Goal: Find contact information: Find contact information

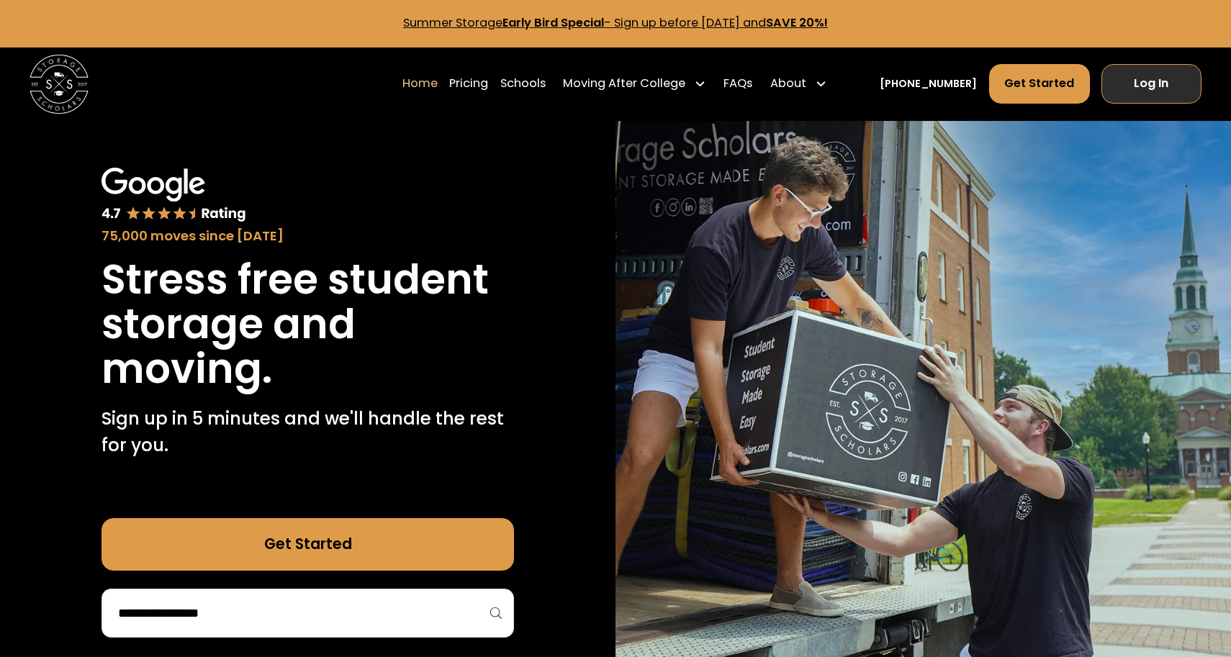
click at [1144, 94] on link "Log In" at bounding box center [1151, 84] width 100 height 40
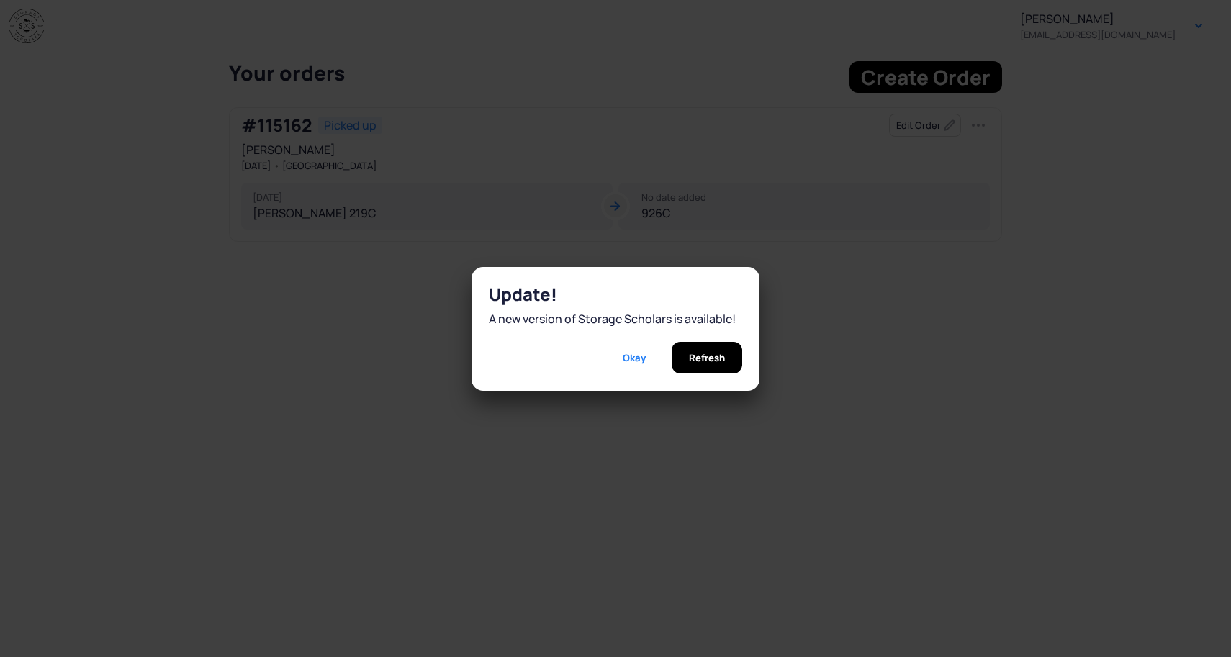
click at [704, 363] on span "Refresh" at bounding box center [707, 358] width 36 height 32
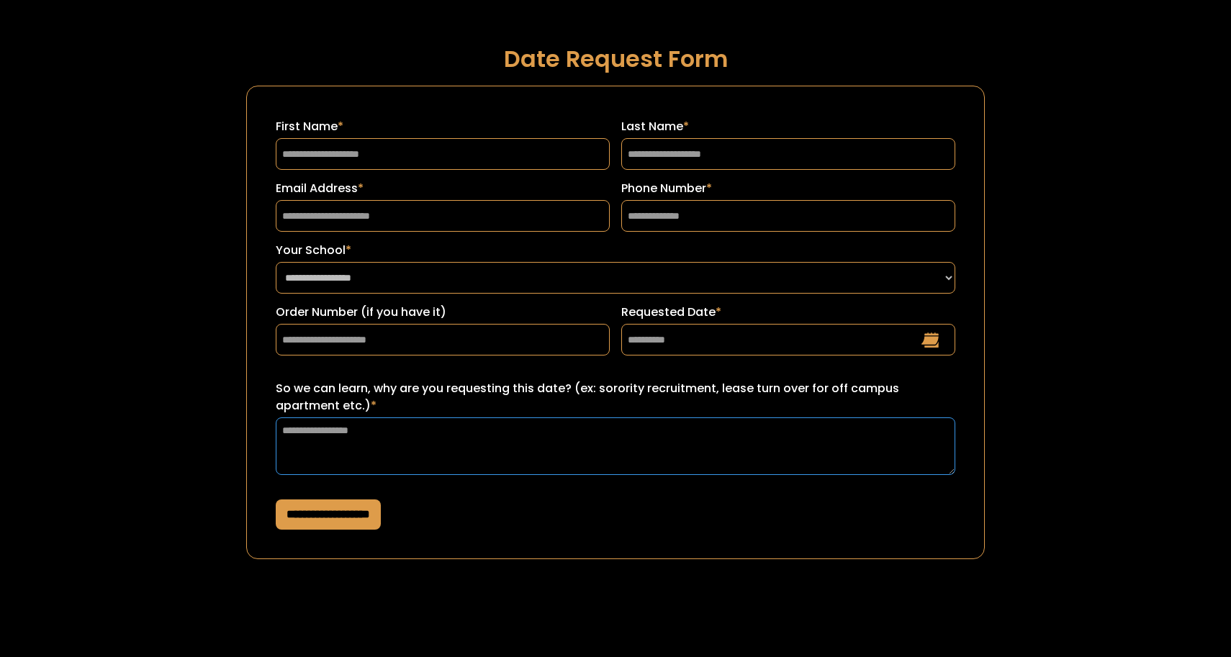
click at [479, 443] on textarea "So we can learn, why are you requesting this date? (ex: sorority recruitment, l…" at bounding box center [615, 446] width 679 height 58
click at [518, 147] on input "First Name *" at bounding box center [443, 154] width 334 height 32
type input "****"
click at [687, 156] on input "Last Name *" at bounding box center [788, 154] width 334 height 32
type input "*********"
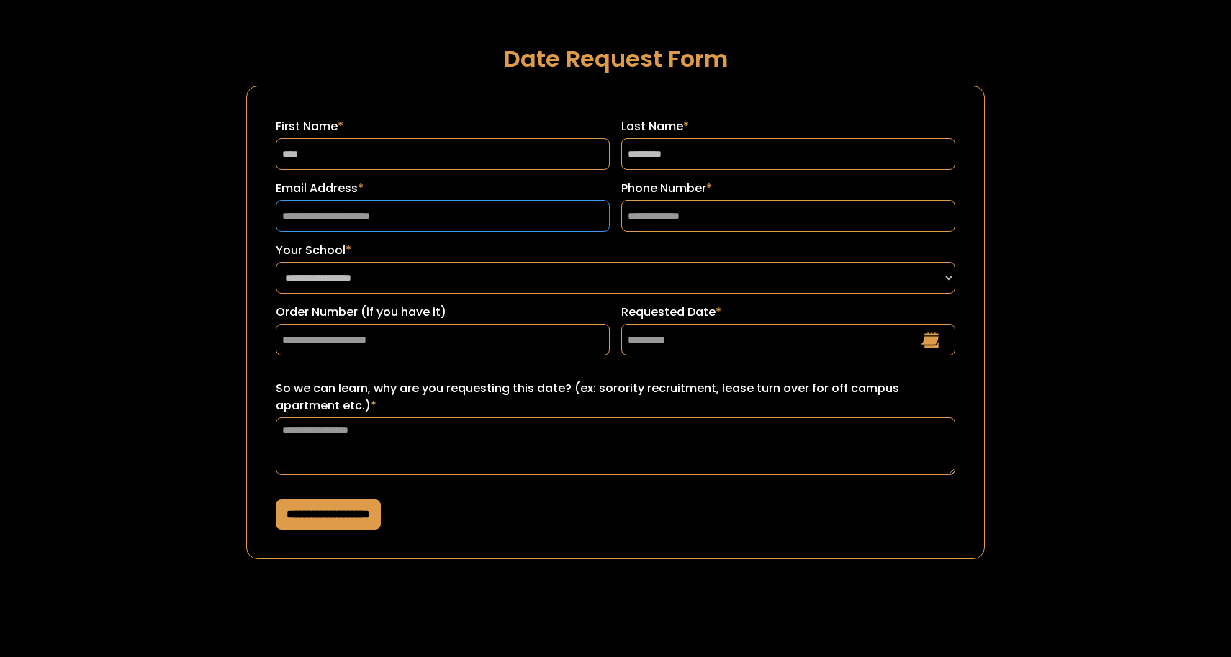
click at [338, 216] on input "Email Address *" at bounding box center [443, 216] width 334 height 32
type input "**********"
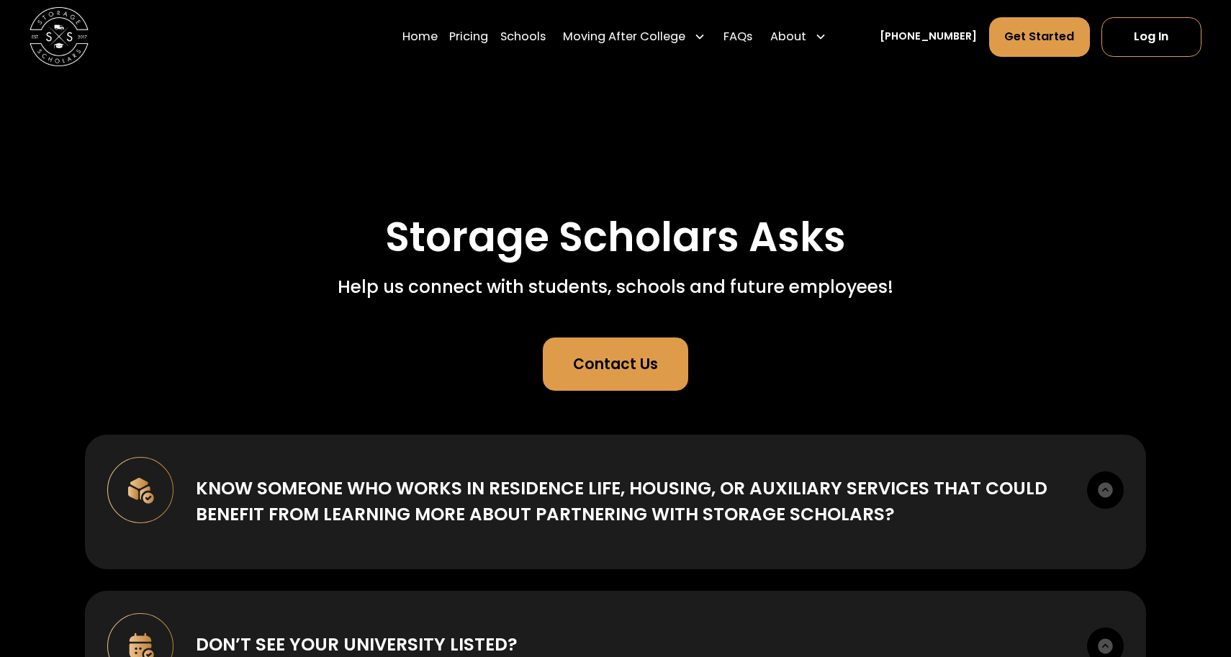
click at [603, 356] on div "Contact Us" at bounding box center [615, 364] width 85 height 22
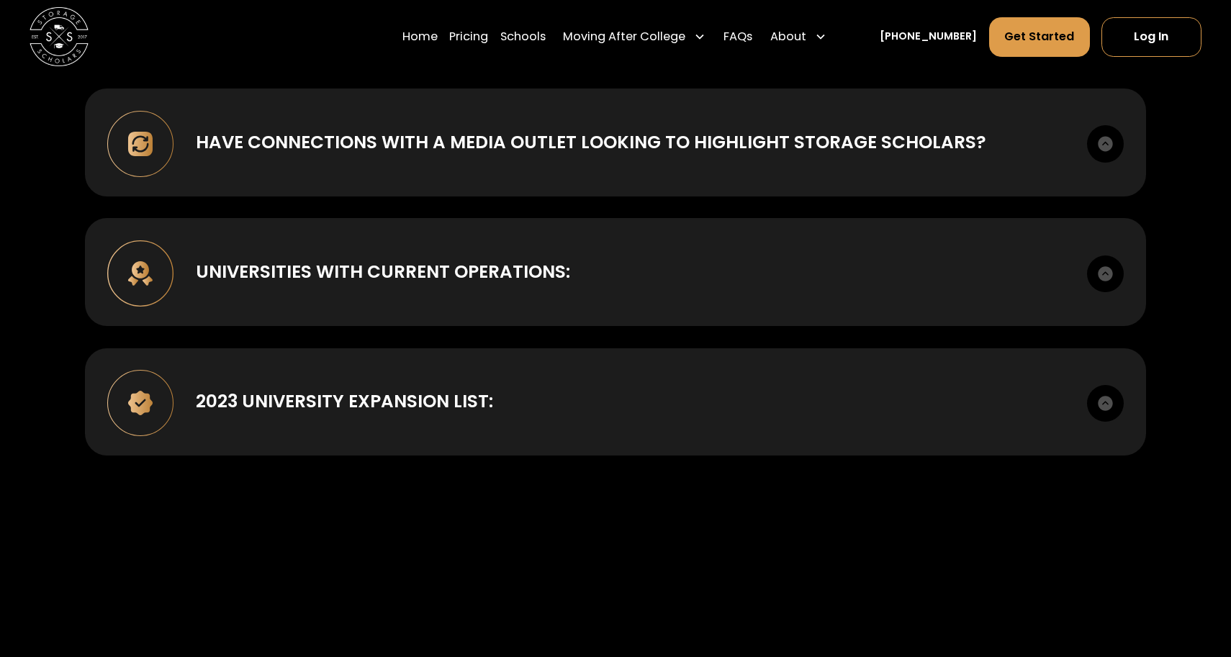
scroll to position [793, 0]
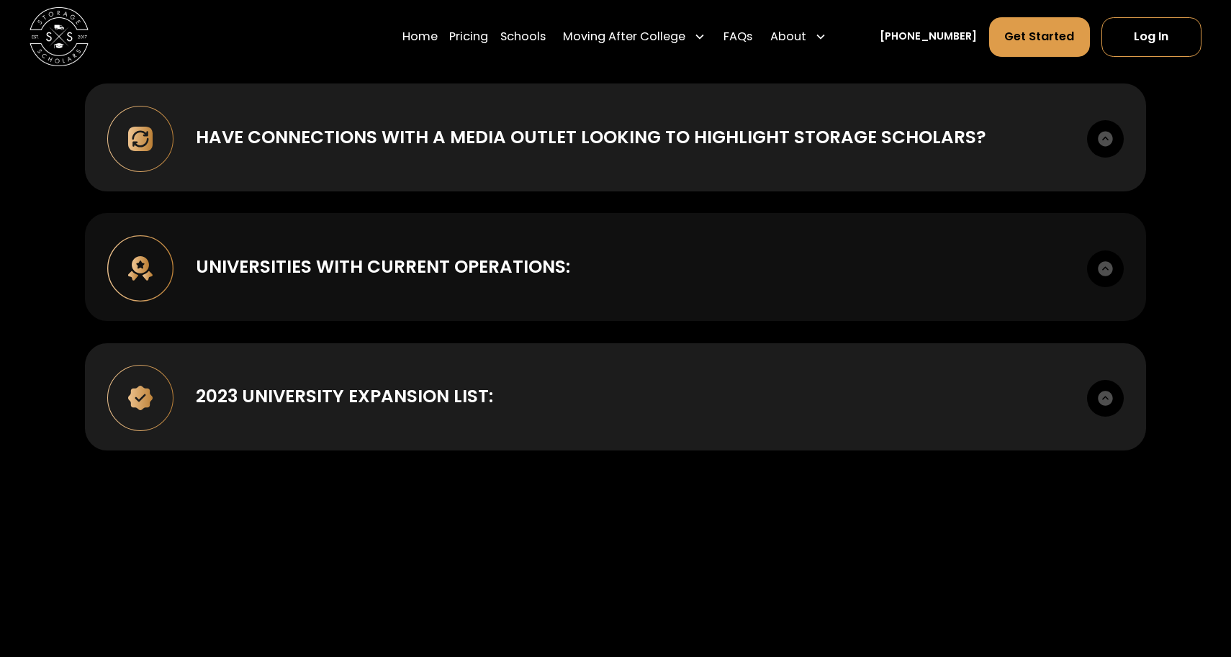
click at [1103, 265] on img at bounding box center [1105, 268] width 37 height 37
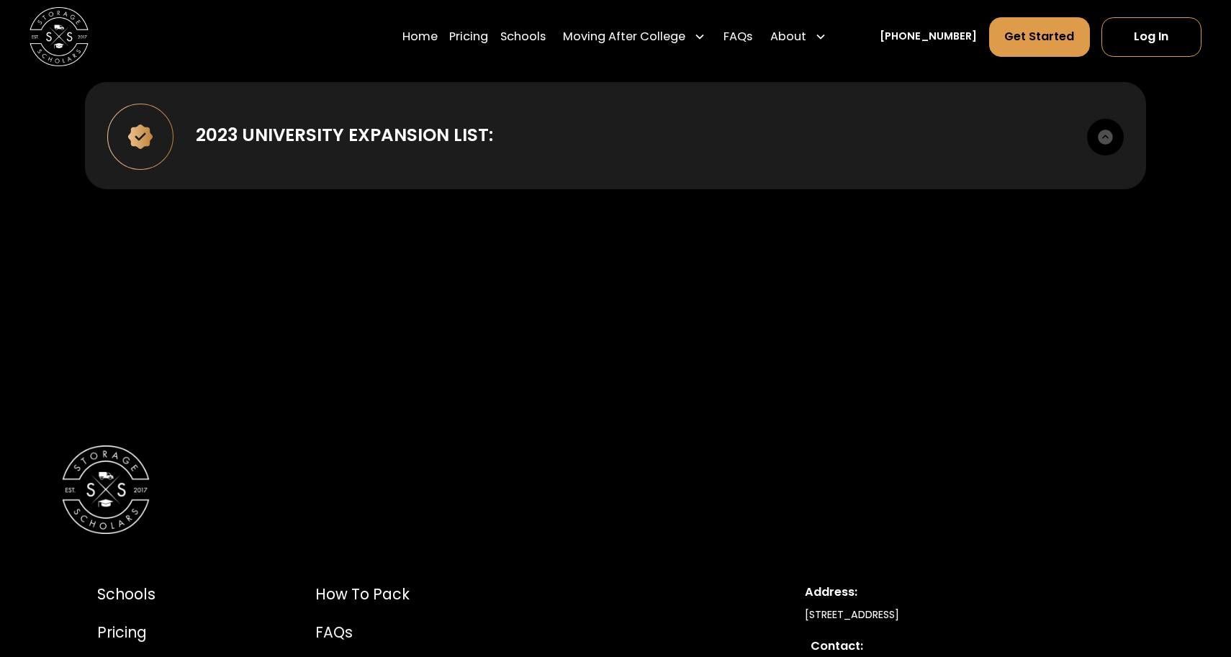
scroll to position [1410, 0]
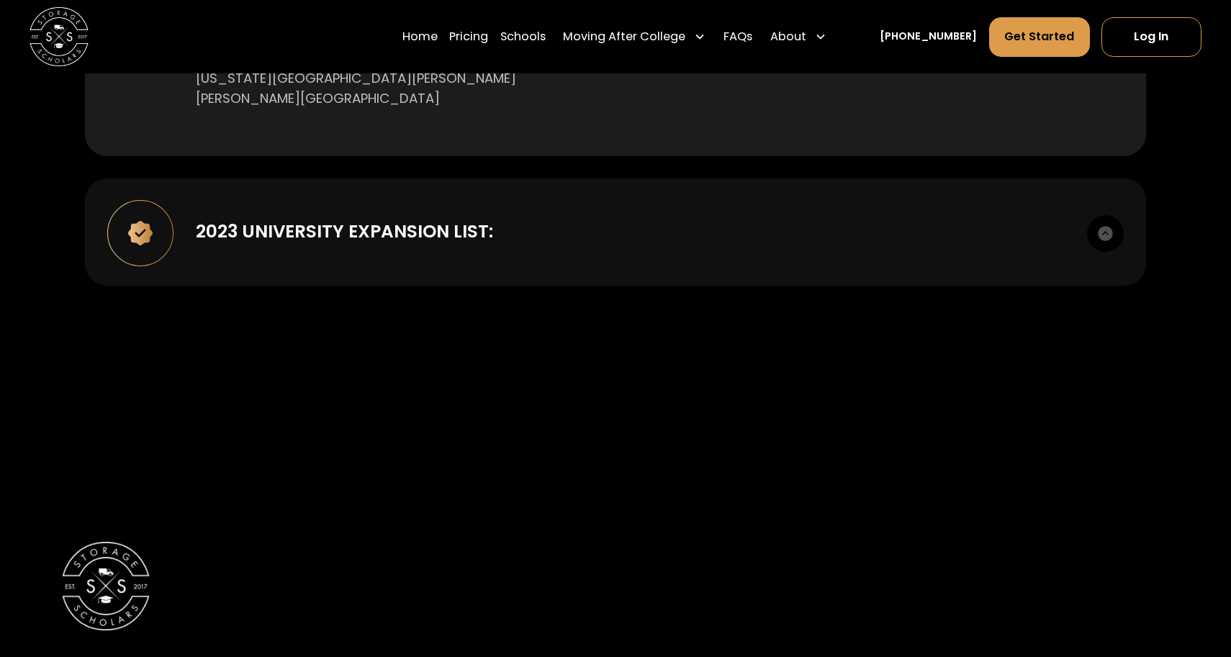
click at [1100, 242] on img at bounding box center [1105, 233] width 37 height 37
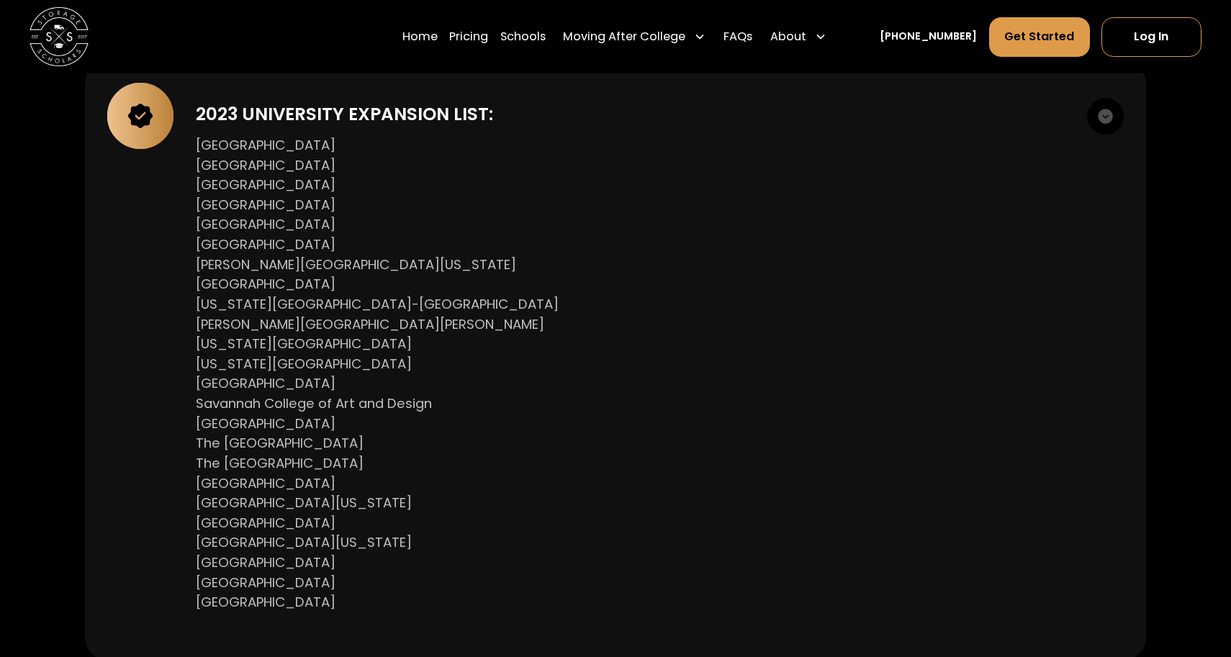
scroll to position [1526, 0]
click at [1109, 121] on img at bounding box center [1105, 117] width 37 height 37
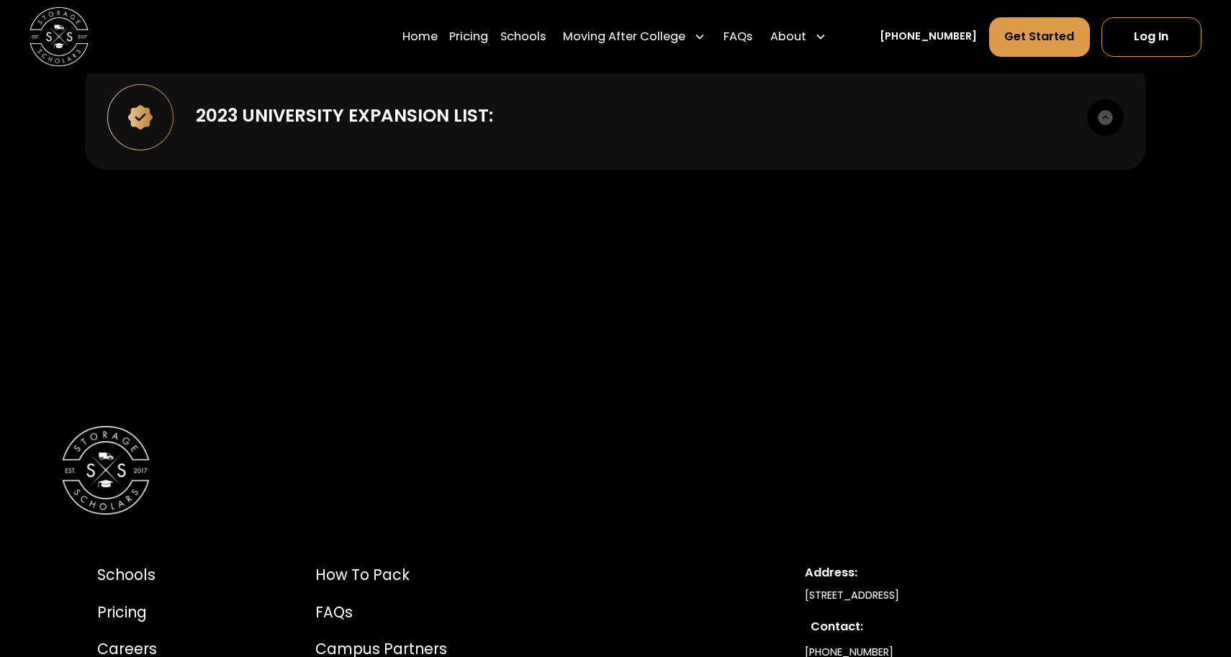
scroll to position [1877, 0]
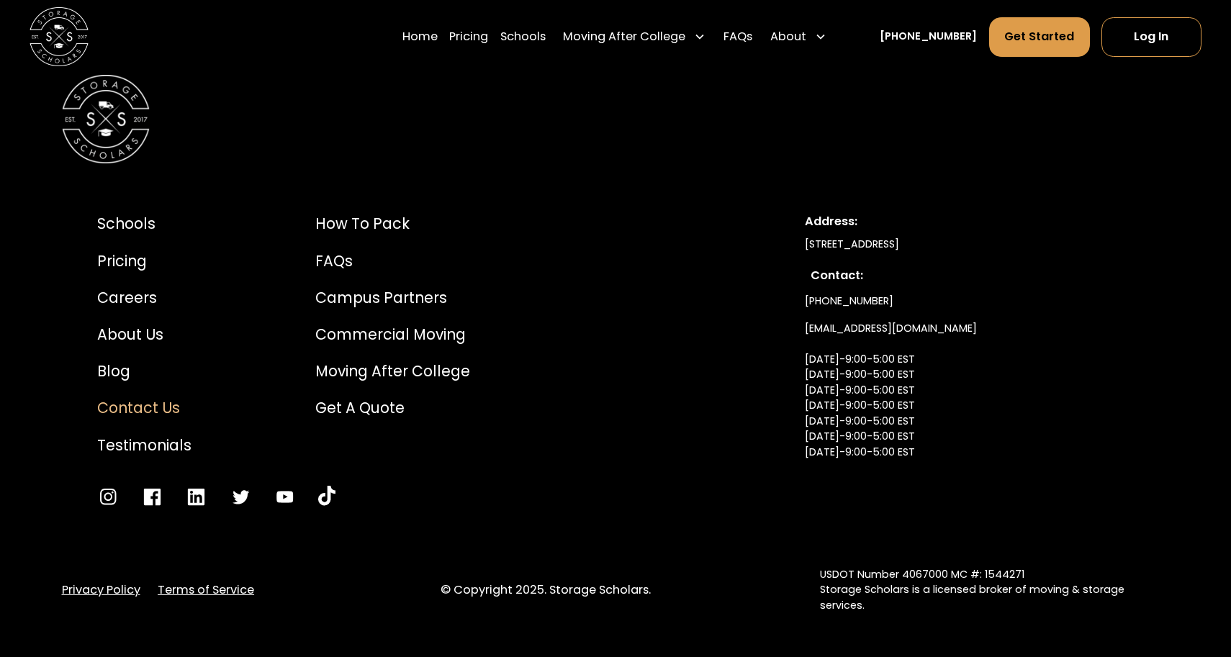
click at [118, 411] on div "Contact Us" at bounding box center [144, 408] width 94 height 22
